Goal: Information Seeking & Learning: Learn about a topic

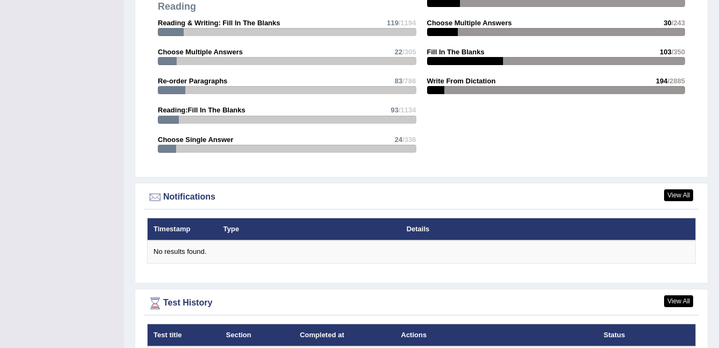
scroll to position [1131, 0]
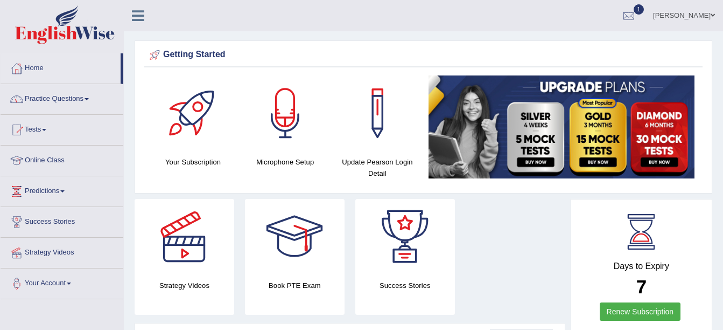
click at [634, 10] on span "1" at bounding box center [639, 9] width 11 height 10
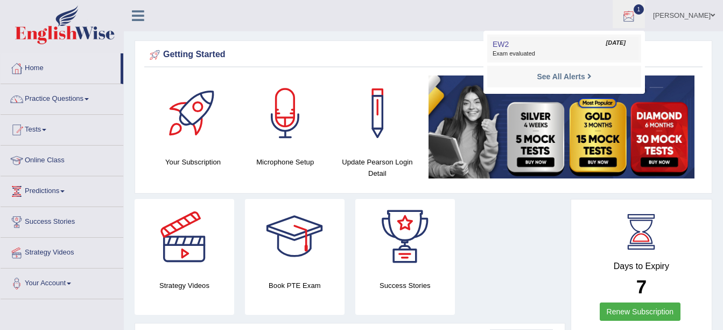
click at [583, 46] on link "EW2 Sep 8, 2025 Exam evaluated" at bounding box center [564, 48] width 149 height 23
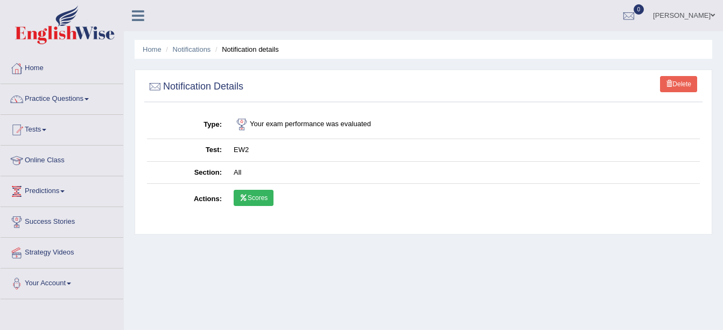
click at [244, 199] on icon at bounding box center [244, 197] width 8 height 6
click at [254, 192] on link "Scores" at bounding box center [254, 198] width 40 height 16
click at [47, 68] on link "Home" at bounding box center [62, 66] width 123 height 27
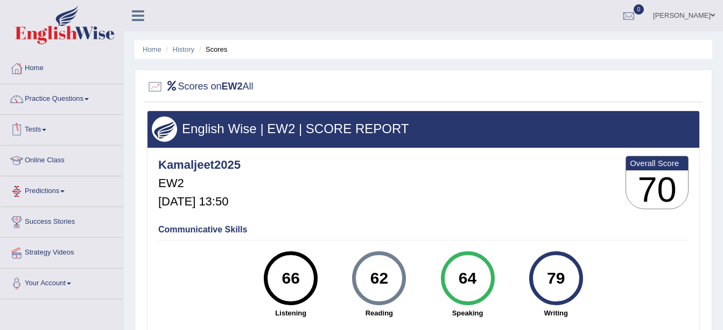
click at [47, 155] on link "Online Class" at bounding box center [62, 158] width 123 height 27
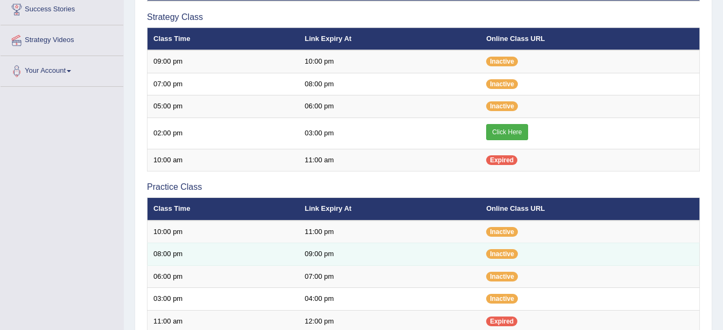
scroll to position [215, 0]
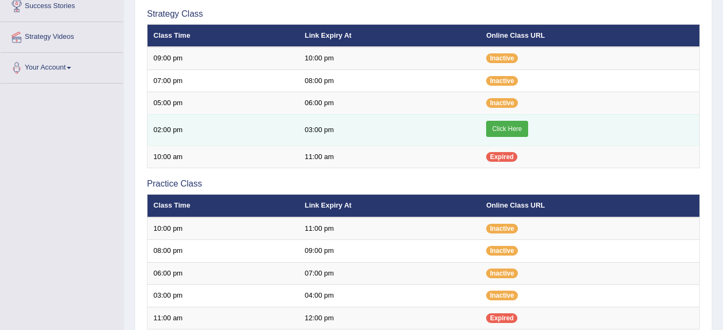
click at [517, 127] on link "Click Here" at bounding box center [506, 129] width 41 height 16
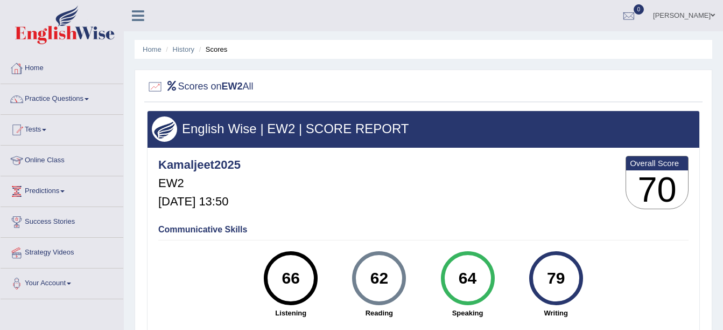
click at [36, 62] on link "Home" at bounding box center [62, 66] width 123 height 27
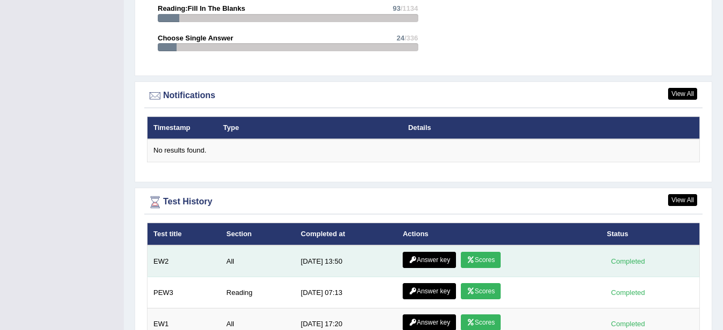
scroll to position [1386, 0]
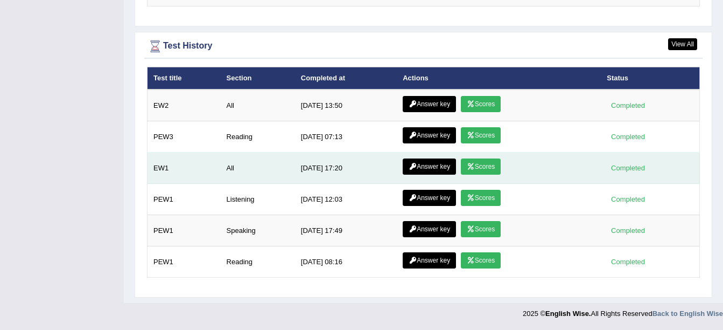
click at [474, 165] on link "Scores" at bounding box center [481, 166] width 40 height 16
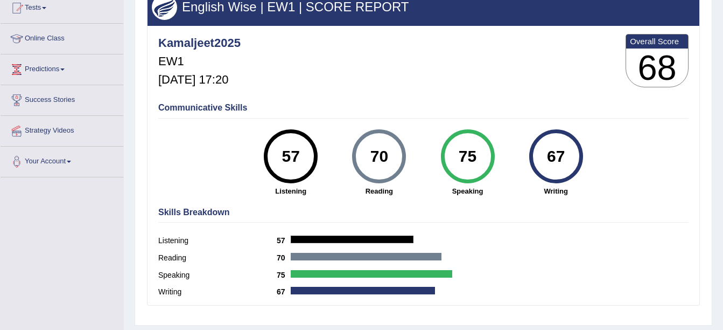
scroll to position [54, 0]
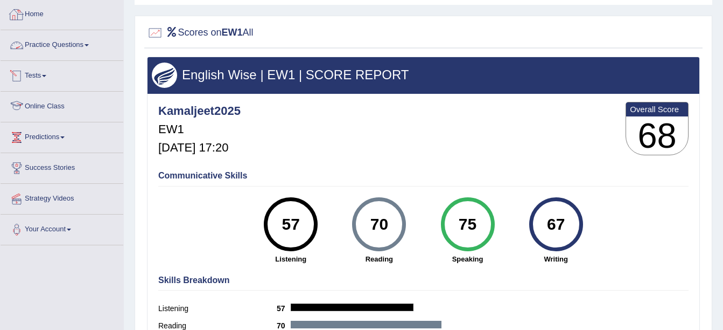
click at [54, 12] on link "Home" at bounding box center [62, 12] width 123 height 27
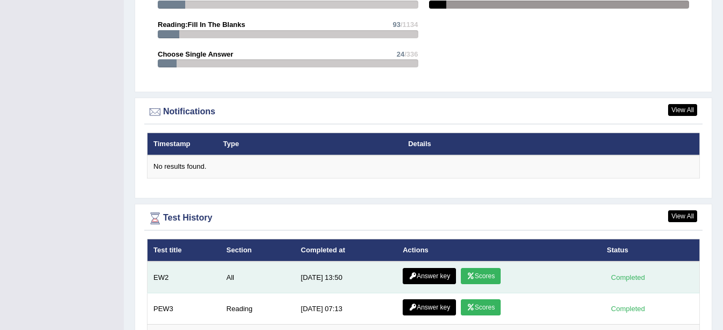
scroll to position [1347, 0]
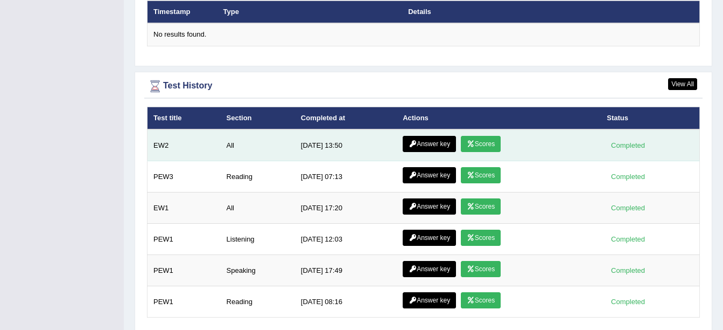
click at [413, 146] on icon at bounding box center [413, 144] width 8 height 6
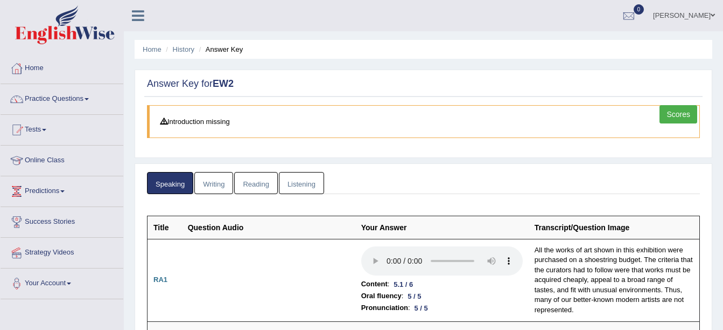
click at [212, 183] on link "Writing" at bounding box center [213, 183] width 39 height 22
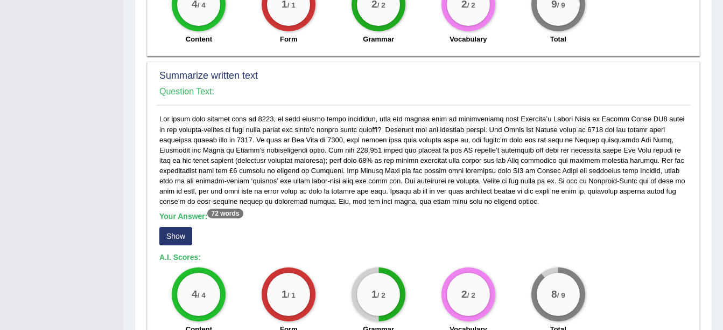
scroll to position [539, 0]
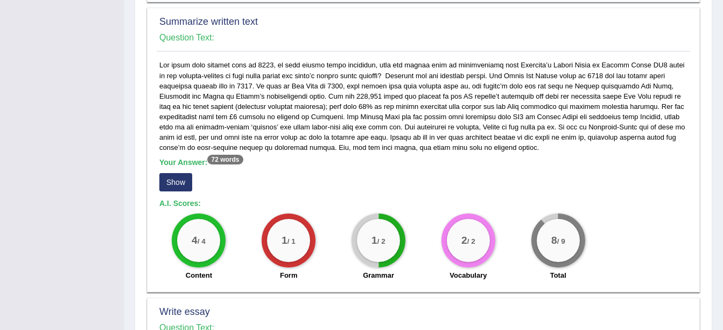
drag, startPoint x: 226, startPoint y: 157, endPoint x: 218, endPoint y: 157, distance: 7.6
click at [224, 157] on sup "72 words" at bounding box center [225, 160] width 36 height 10
click at [182, 179] on button "Show" at bounding box center [175, 182] width 33 height 18
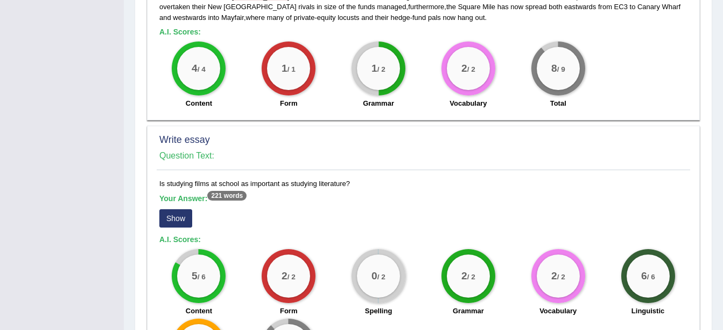
scroll to position [754, 0]
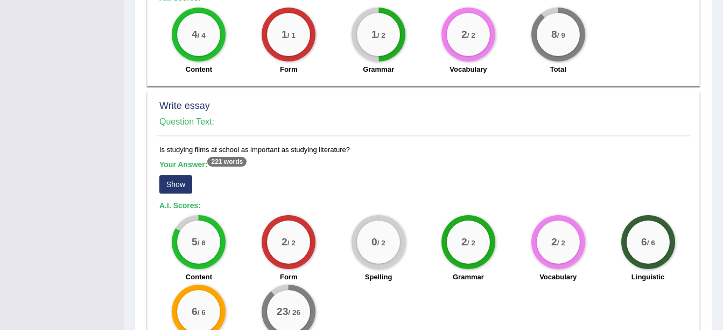
click at [173, 180] on button "Show" at bounding box center [175, 184] width 33 height 18
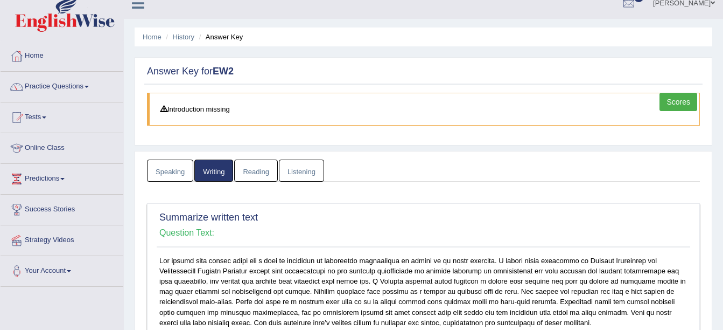
scroll to position [0, 0]
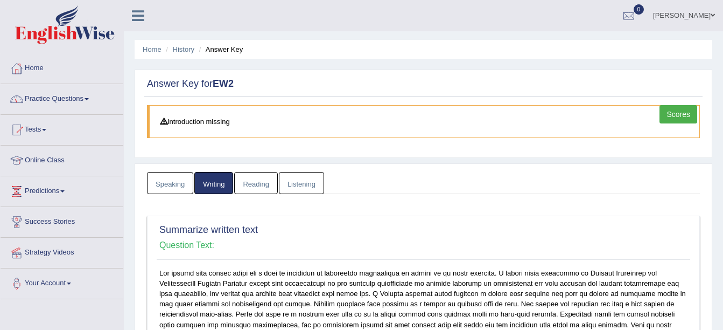
click at [258, 192] on link "Reading" at bounding box center [255, 183] width 43 height 22
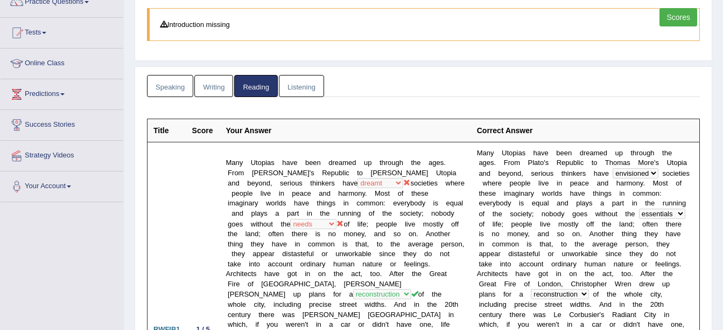
scroll to position [108, 0]
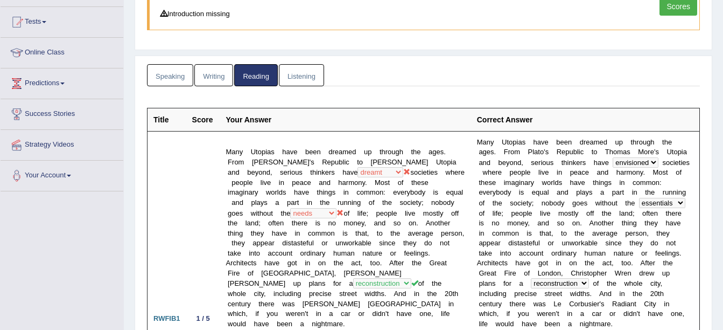
click at [304, 83] on link "Listening" at bounding box center [301, 75] width 45 height 22
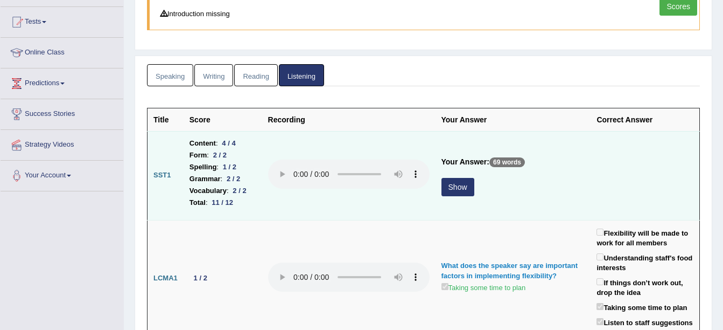
click at [475, 184] on button "Show" at bounding box center [458, 187] width 33 height 18
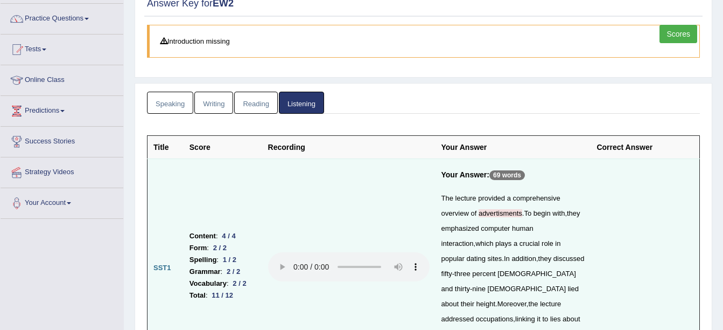
scroll to position [0, 0]
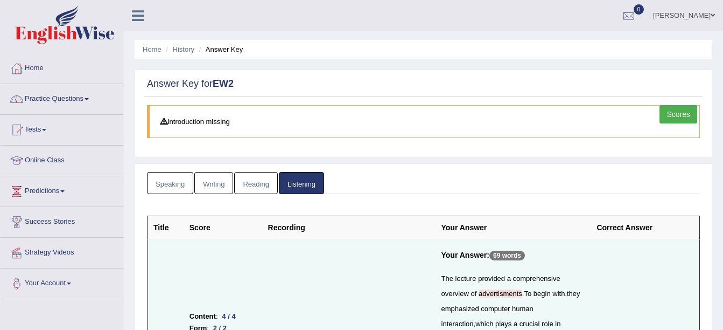
click at [248, 179] on link "Reading" at bounding box center [255, 183] width 43 height 22
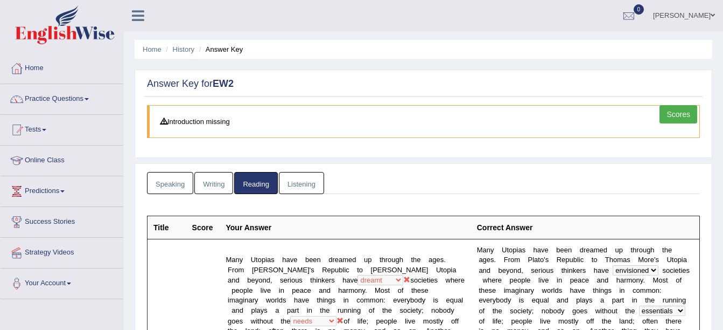
click at [681, 118] on link "Scores" at bounding box center [679, 114] width 38 height 18
click at [679, 118] on link "Scores" at bounding box center [679, 114] width 38 height 18
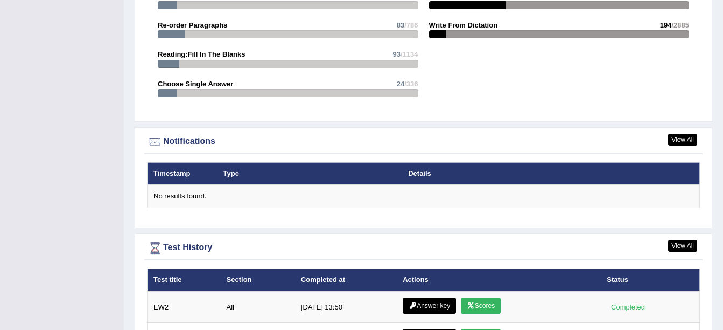
scroll to position [1386, 0]
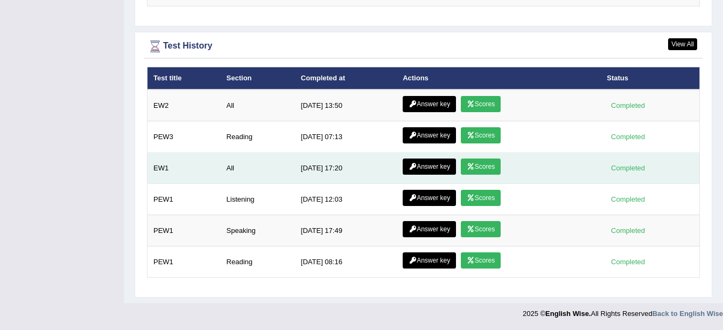
click at [417, 165] on link "Answer key" at bounding box center [429, 166] width 53 height 16
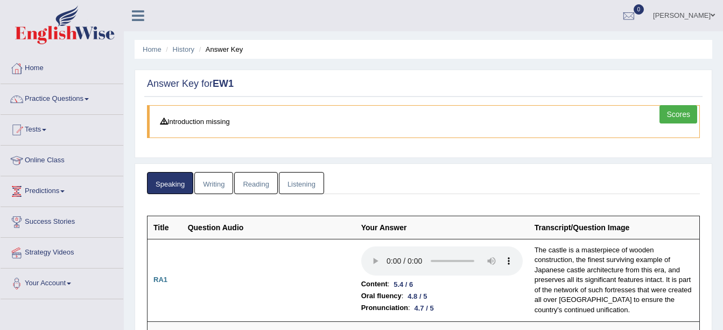
click at [304, 186] on link "Listening" at bounding box center [301, 183] width 45 height 22
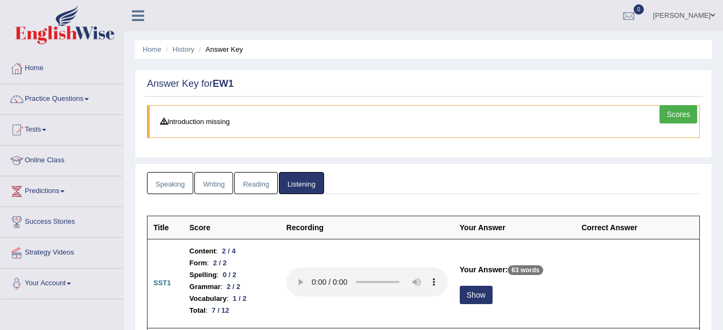
scroll to position [54, 0]
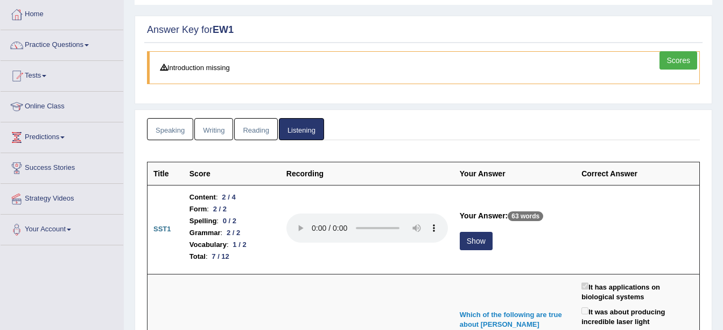
click at [675, 60] on link "Scores" at bounding box center [679, 60] width 38 height 18
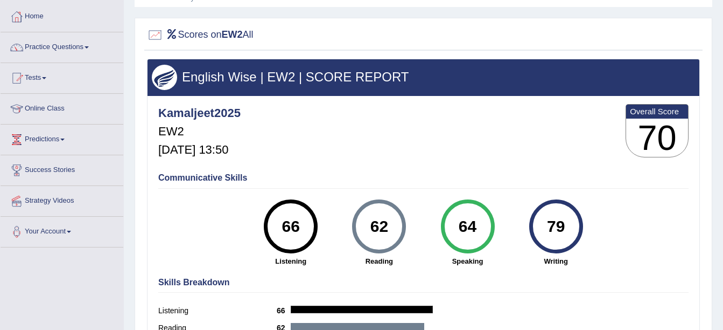
scroll to position [54, 0]
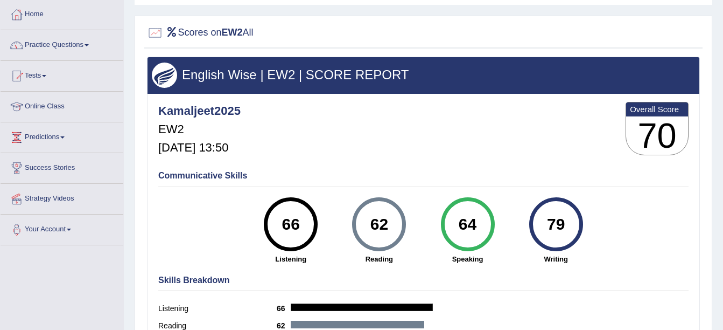
click at [54, 4] on link "Home" at bounding box center [62, 12] width 123 height 27
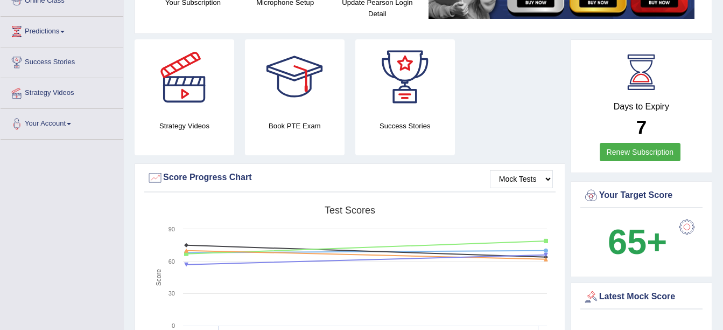
scroll to position [40, 0]
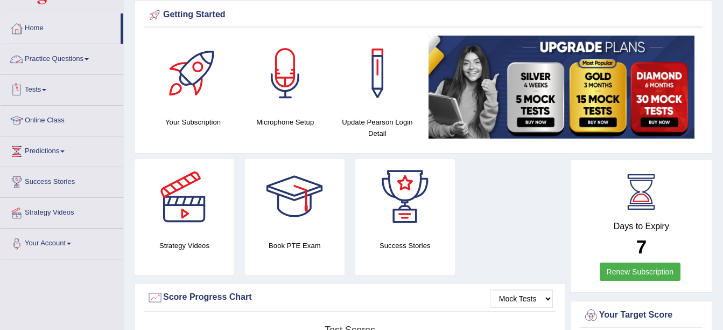
click at [76, 62] on link "Practice Questions" at bounding box center [62, 57] width 123 height 27
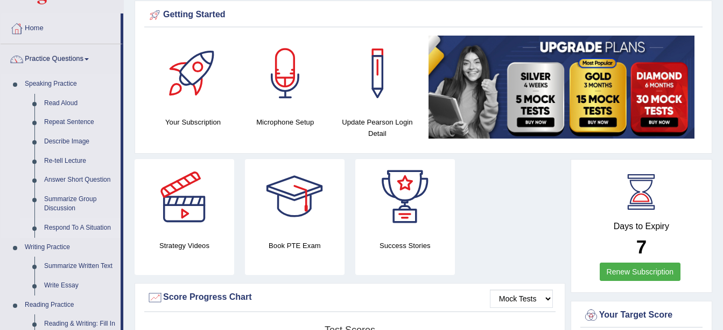
click at [99, 224] on link "Respond To A Situation" at bounding box center [79, 227] width 81 height 19
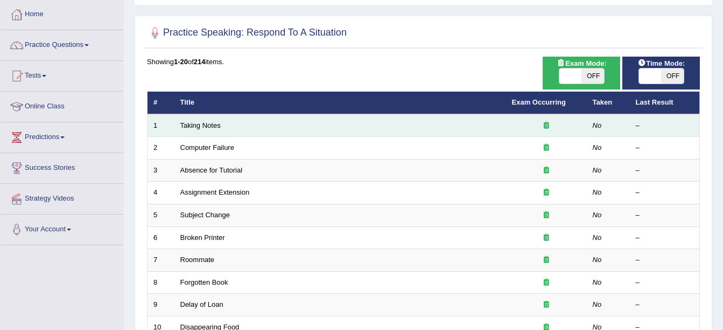
click at [201, 129] on td "Taking Notes" at bounding box center [341, 125] width 332 height 23
click at [213, 128] on link "Taking Notes" at bounding box center [200, 125] width 40 height 8
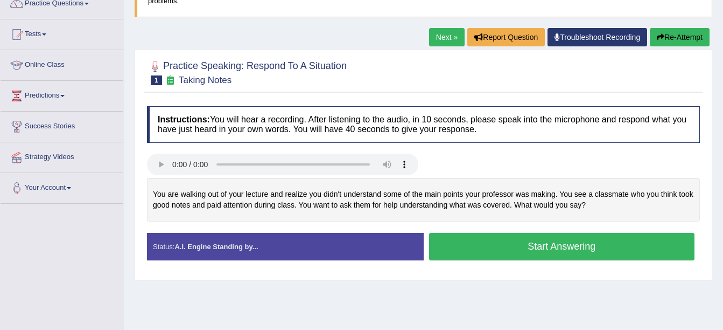
scroll to position [108, 0]
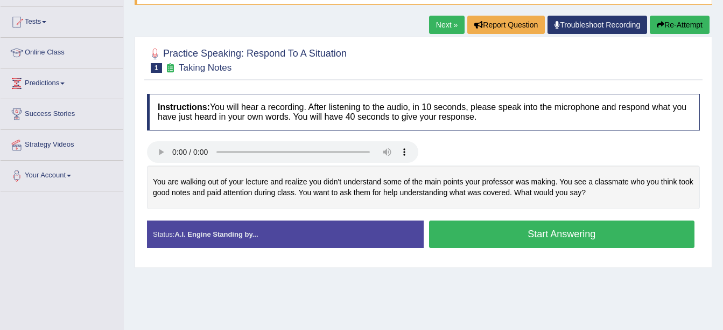
click at [444, 232] on button "Start Answering" at bounding box center [562, 233] width 266 height 27
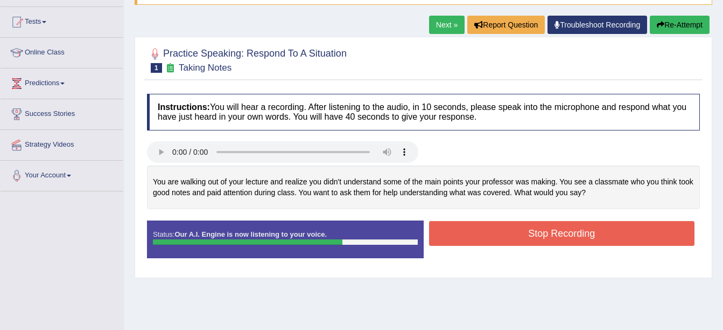
click at [482, 234] on button "Stop Recording" at bounding box center [562, 233] width 266 height 25
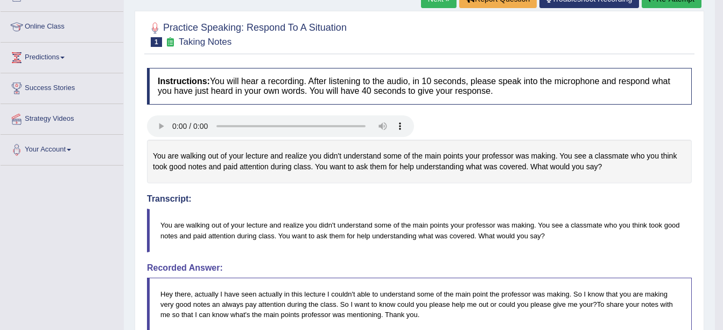
scroll to position [0, 0]
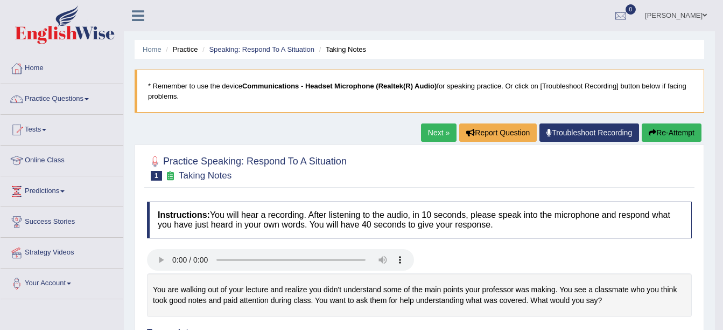
click at [427, 134] on link "Next »" at bounding box center [439, 132] width 36 height 18
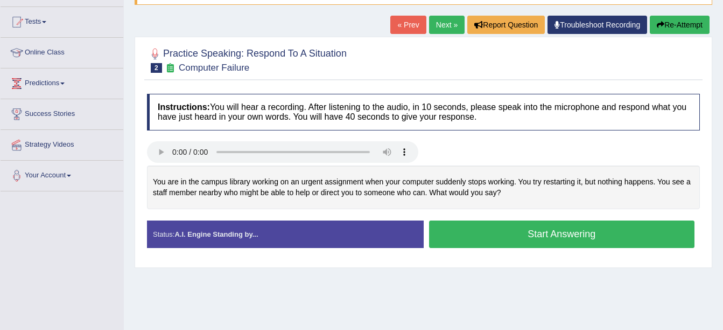
click at [478, 231] on button "Start Answering" at bounding box center [562, 233] width 266 height 27
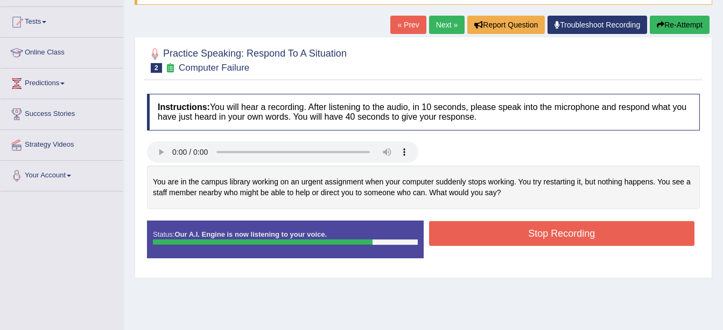
click at [469, 232] on button "Stop Recording" at bounding box center [562, 233] width 266 height 25
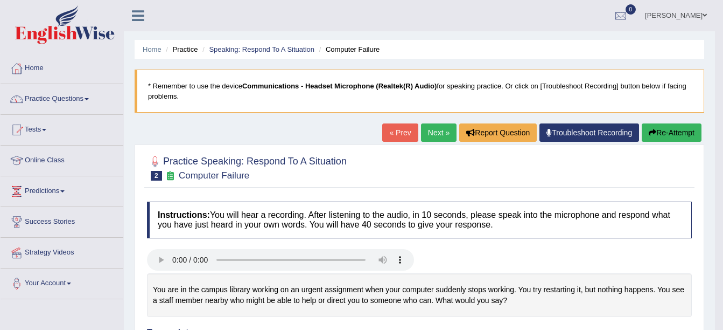
click at [437, 137] on link "Next »" at bounding box center [439, 132] width 36 height 18
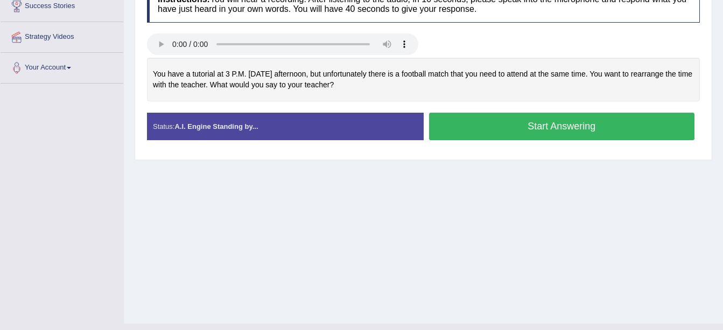
click at [509, 115] on button "Start Answering" at bounding box center [562, 126] width 266 height 27
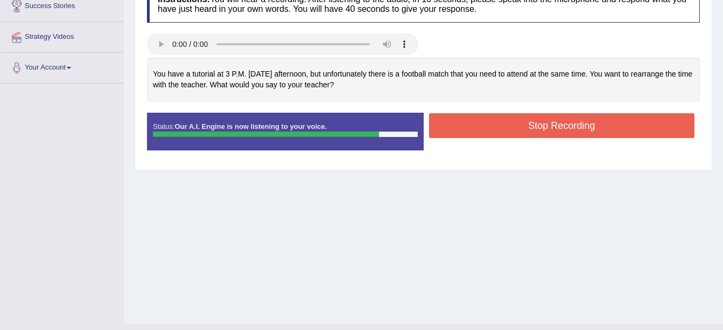
click at [478, 129] on button "Stop Recording" at bounding box center [562, 125] width 266 height 25
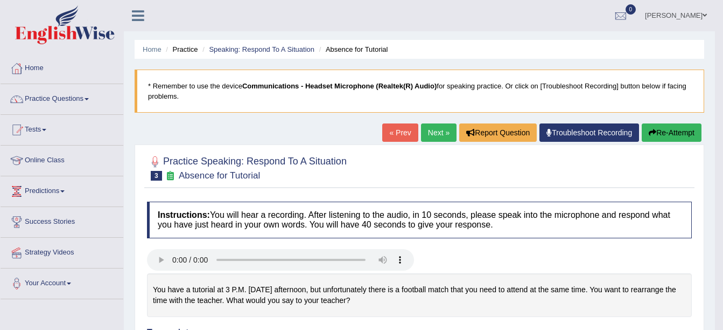
click at [439, 130] on link "Next »" at bounding box center [439, 132] width 36 height 18
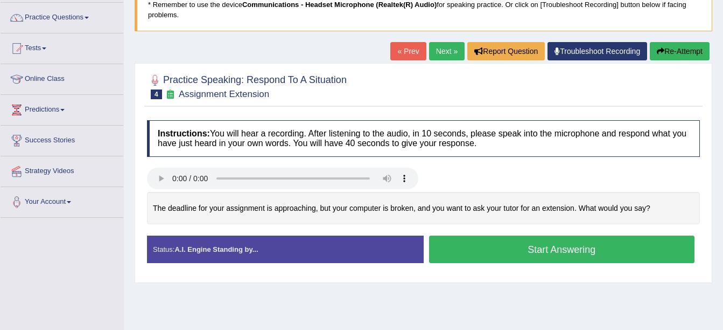
scroll to position [108, 0]
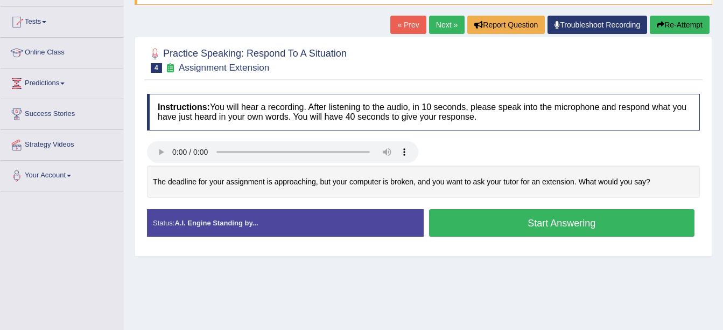
click at [530, 220] on button "Start Answering" at bounding box center [562, 222] width 266 height 27
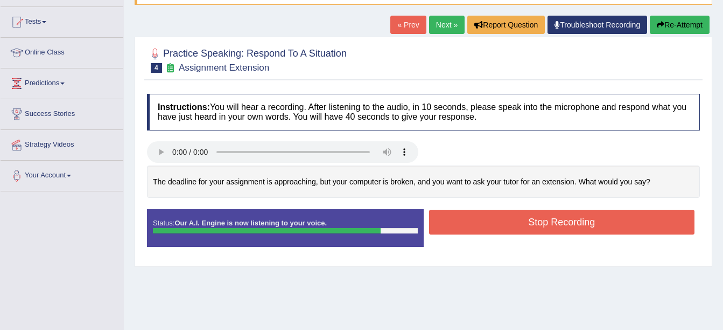
click at [499, 231] on button "Stop Recording" at bounding box center [562, 222] width 266 height 25
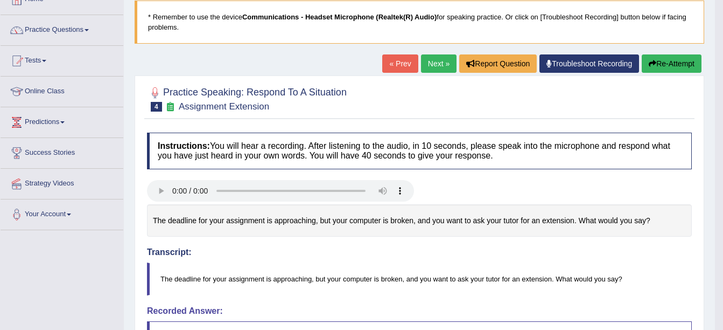
scroll to position [54, 0]
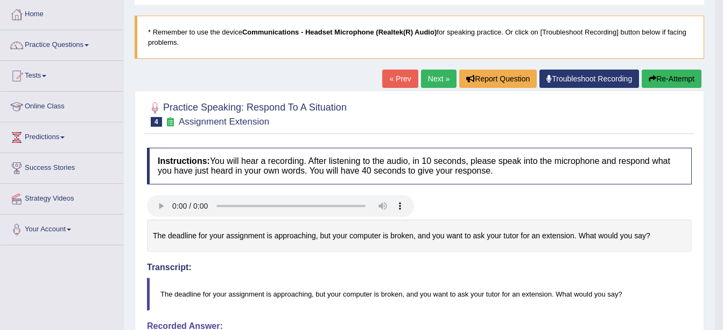
click at [436, 75] on link "Next »" at bounding box center [439, 78] width 36 height 18
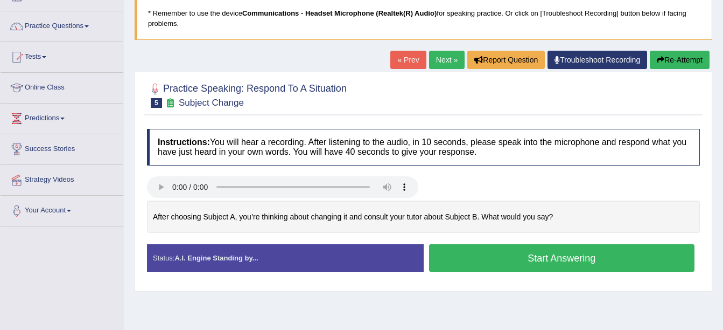
scroll to position [162, 0]
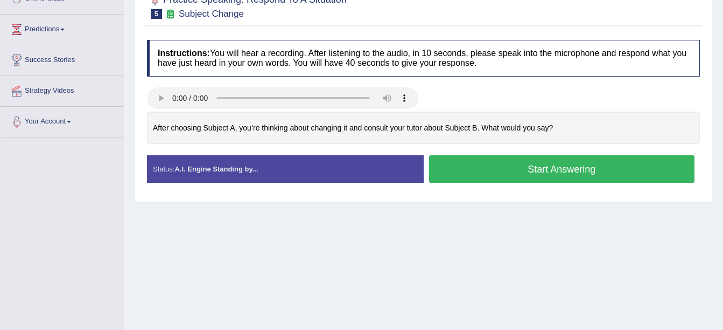
click at [513, 168] on button "Start Answering" at bounding box center [562, 168] width 266 height 27
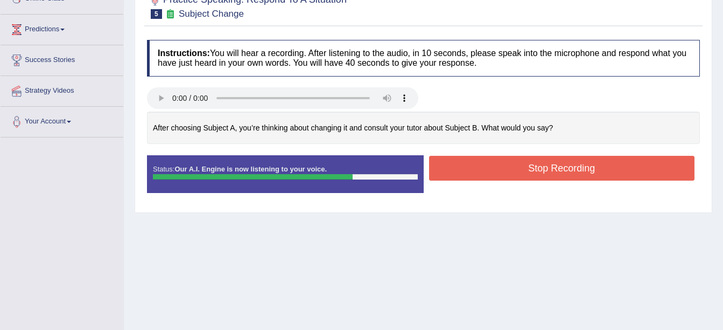
click at [438, 173] on button "Stop Recording" at bounding box center [562, 168] width 266 height 25
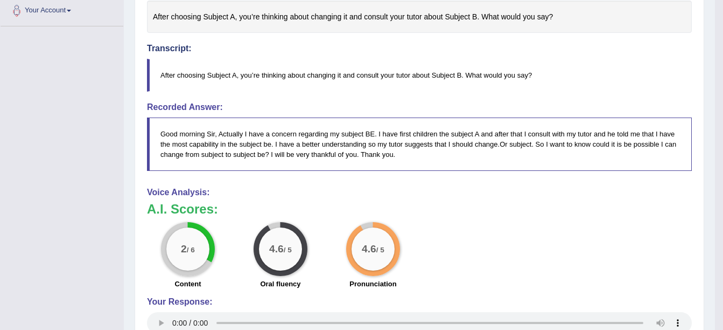
scroll to position [113, 0]
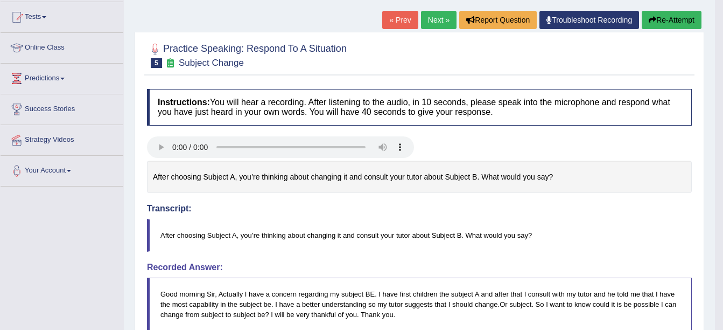
click at [652, 22] on icon "button" at bounding box center [653, 20] width 8 height 8
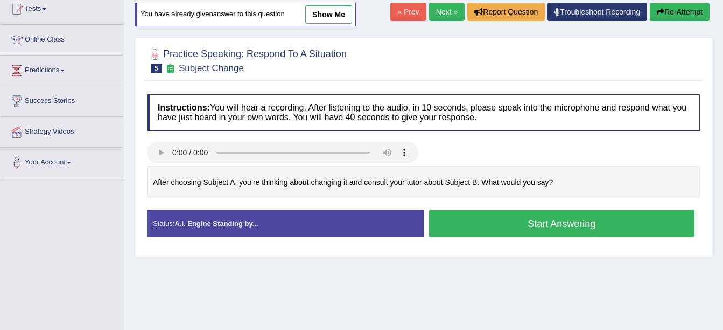
click at [465, 221] on button "Start Answering" at bounding box center [562, 223] width 266 height 27
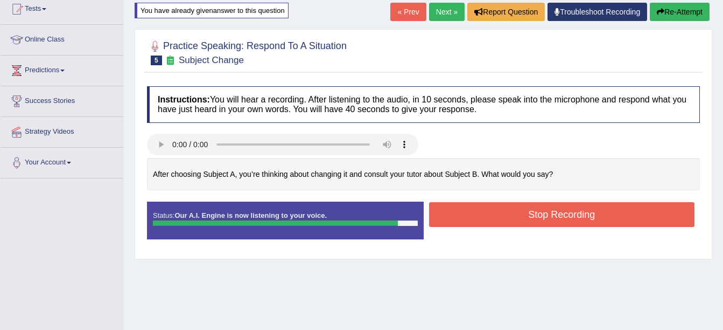
click at [442, 213] on button "Stop Recording" at bounding box center [562, 214] width 266 height 25
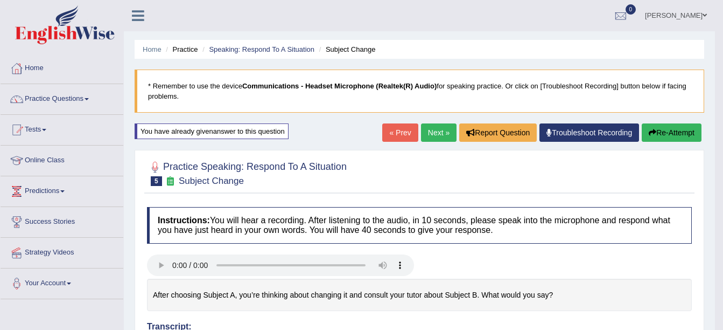
click at [661, 130] on button "Re-Attempt" at bounding box center [672, 132] width 60 height 18
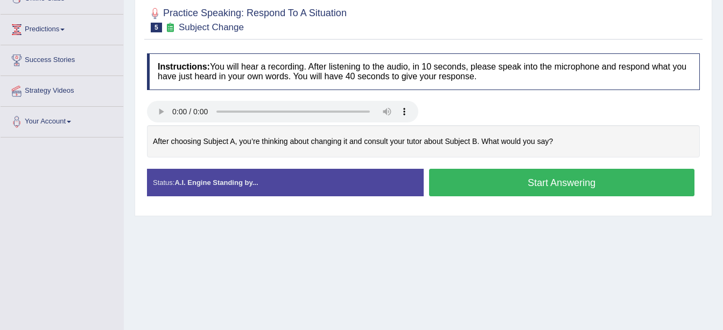
click at [498, 188] on button "Start Answering" at bounding box center [562, 182] width 266 height 27
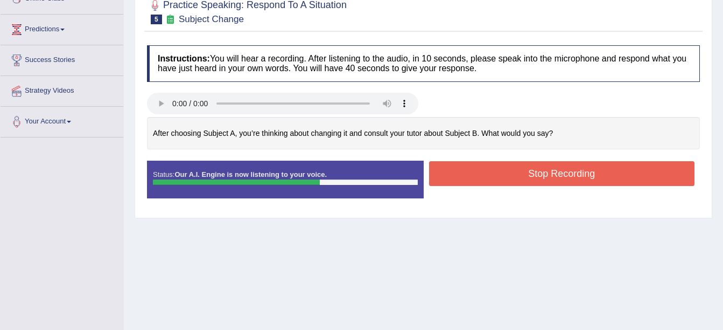
click at [462, 182] on button "Stop Recording" at bounding box center [562, 173] width 266 height 25
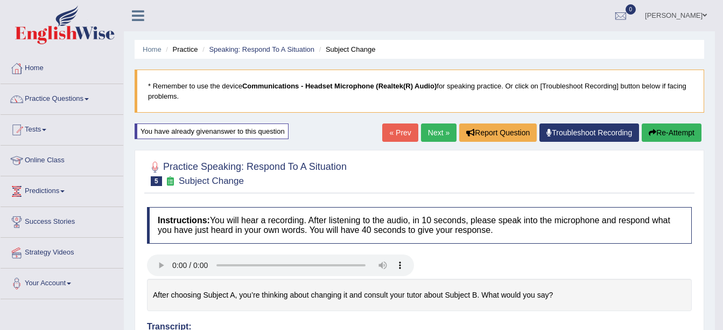
click at [431, 139] on link "Next »" at bounding box center [439, 132] width 36 height 18
